Goal: Browse casually

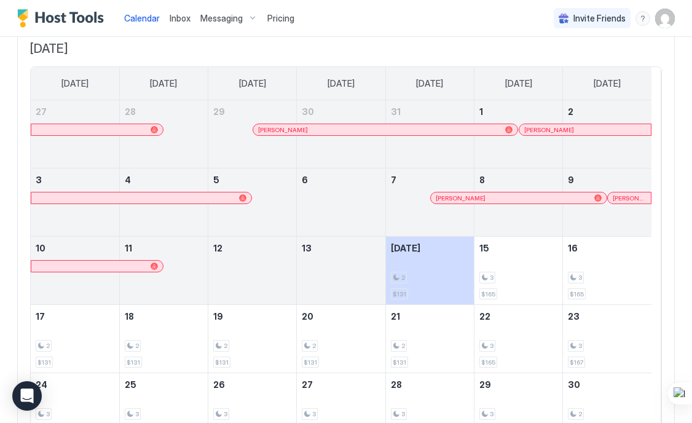
scroll to position [61, 0]
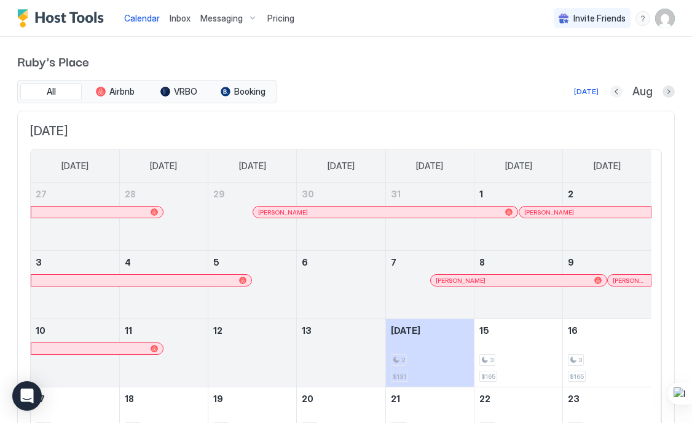
click at [610, 90] on button "Previous month" at bounding box center [616, 91] width 12 height 12
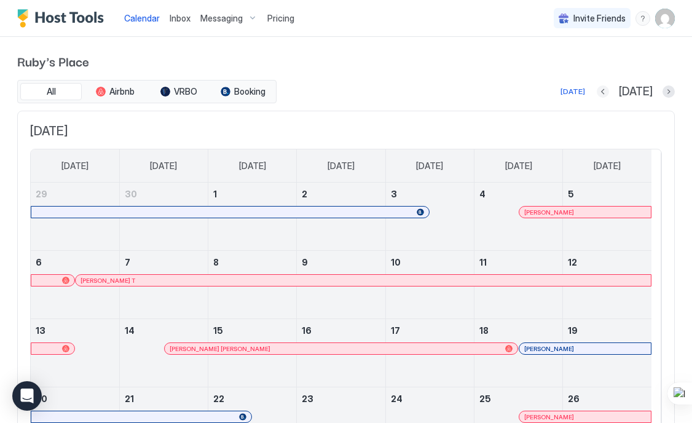
click at [607, 88] on button "Previous month" at bounding box center [602, 91] width 12 height 12
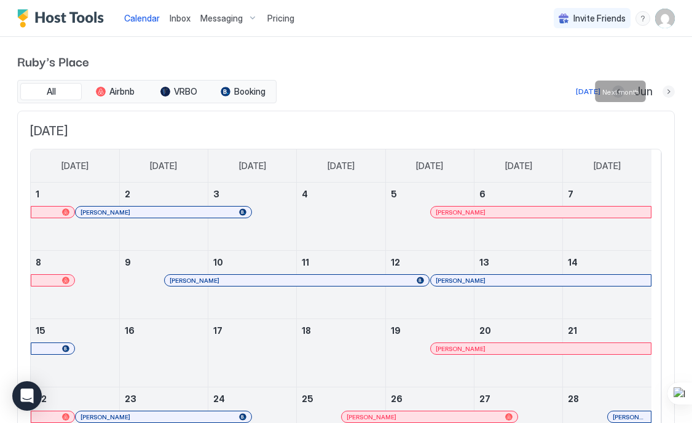
click at [662, 92] on button "Next month" at bounding box center [668, 91] width 12 height 12
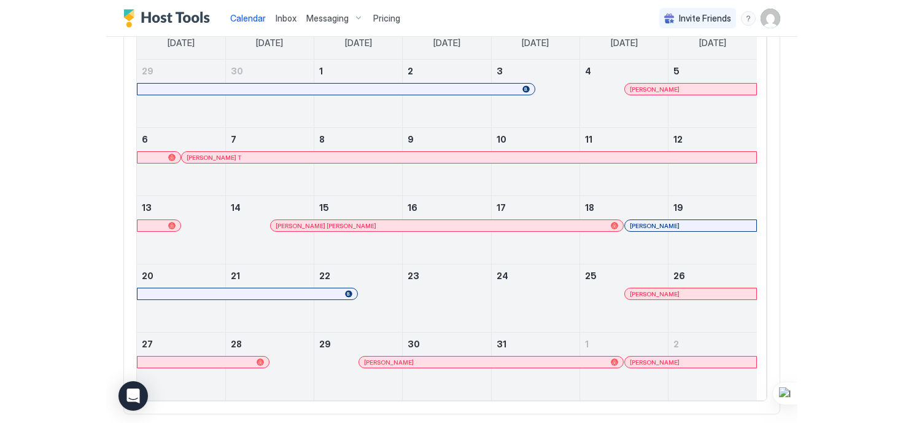
scroll to position [151, 0]
